Goal: Transaction & Acquisition: Purchase product/service

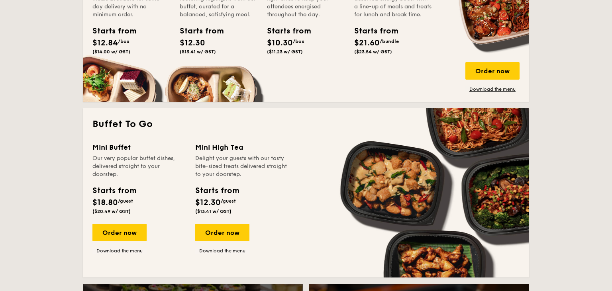
scroll to position [604, 0]
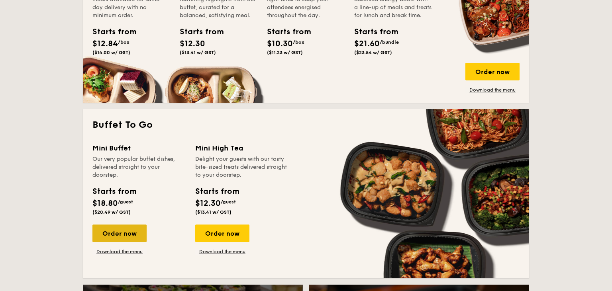
click at [135, 230] on div "Order now" at bounding box center [119, 234] width 54 height 18
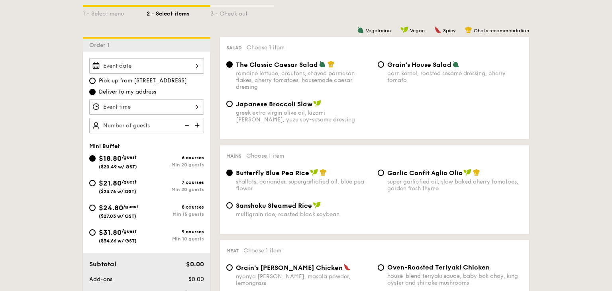
scroll to position [192, 0]
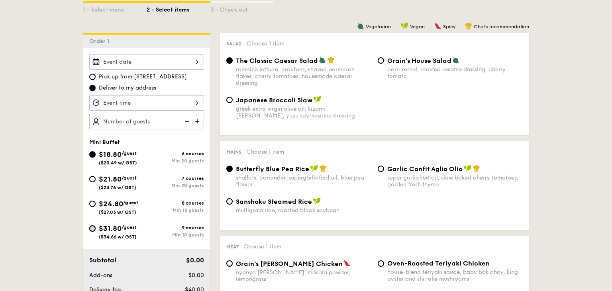
click at [92, 228] on input "$31.80 /guest ($34.66 w/ GST) 9 courses Min 10 guests" at bounding box center [92, 229] width 6 height 6
radio input "true"
radio input "false"
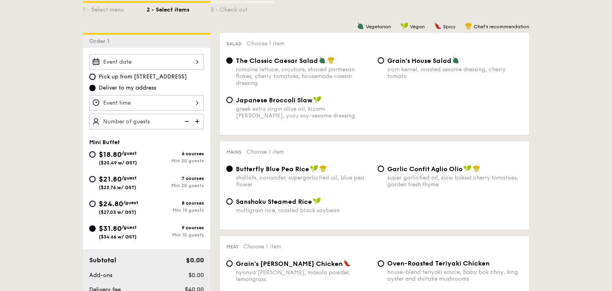
radio input "true"
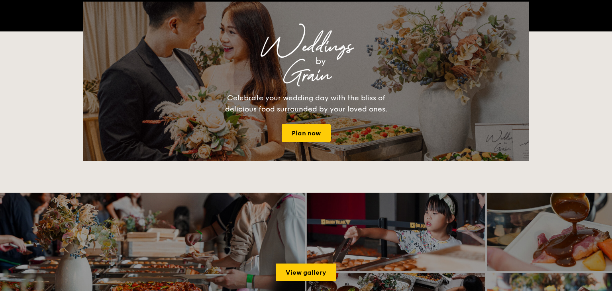
scroll to position [1475, 0]
